Goal: Navigation & Orientation: Find specific page/section

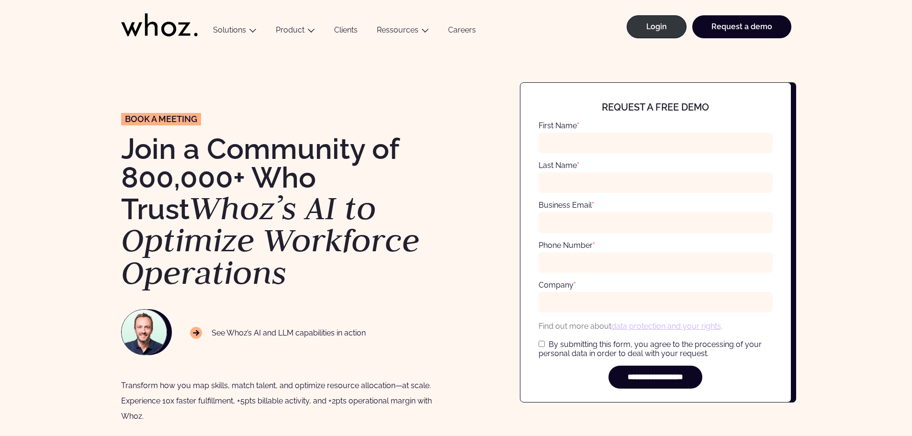
click at [465, 31] on link "Careers" at bounding box center [462, 31] width 47 height 13
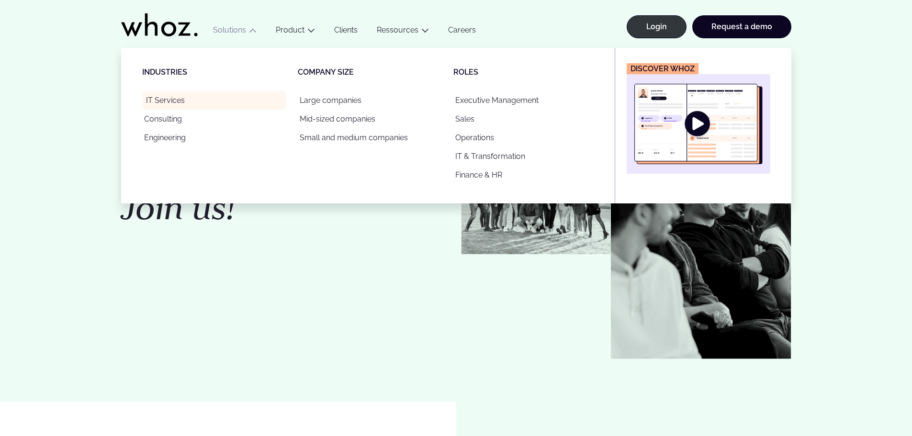
click at [172, 100] on link "IT Services" at bounding box center [214, 100] width 144 height 19
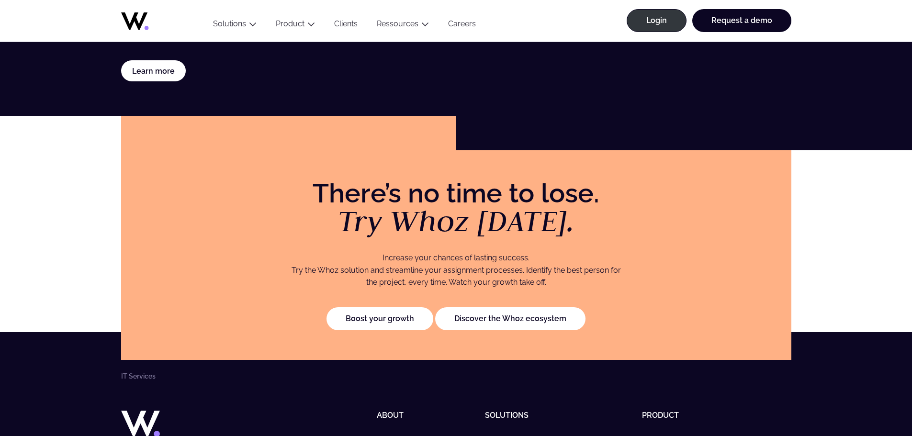
scroll to position [2209, 0]
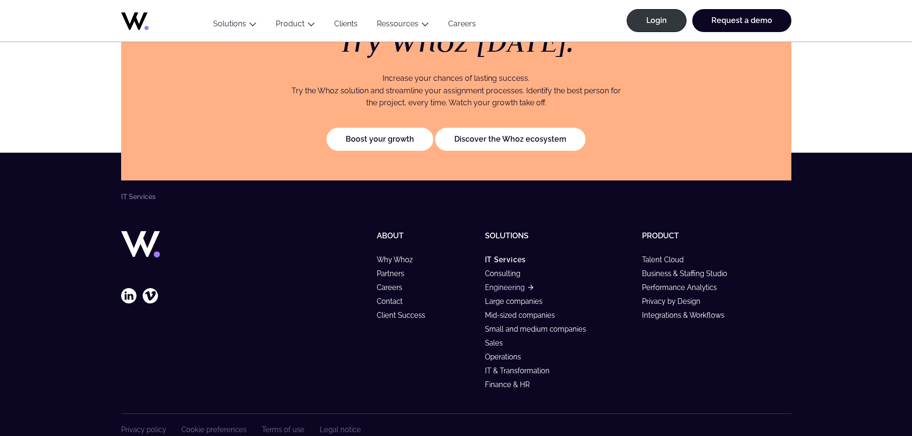
click at [510, 283] on link "Engineering" at bounding box center [509, 287] width 48 height 8
